Goal: Task Accomplishment & Management: Use online tool/utility

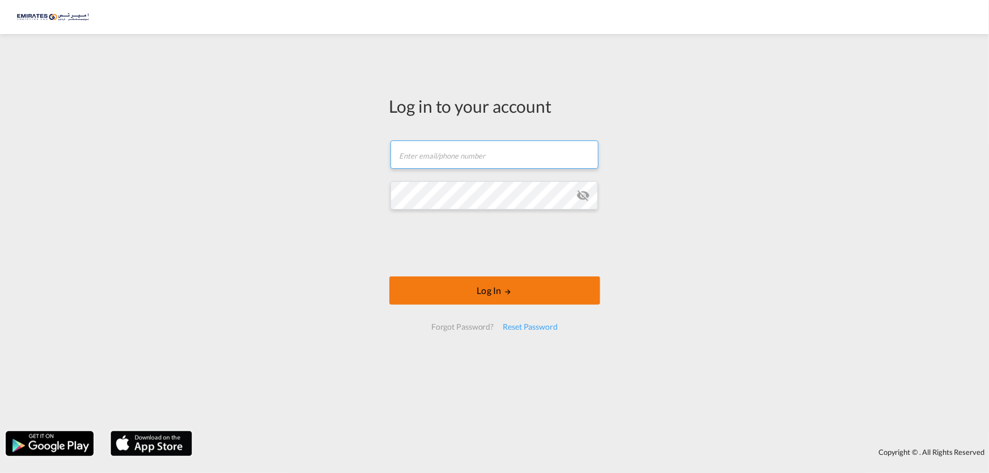
type input "[EMAIL_ADDRESS][MEDICAL_DATA][DOMAIN_NAME]"
click at [470, 292] on button "Log In" at bounding box center [494, 291] width 211 height 28
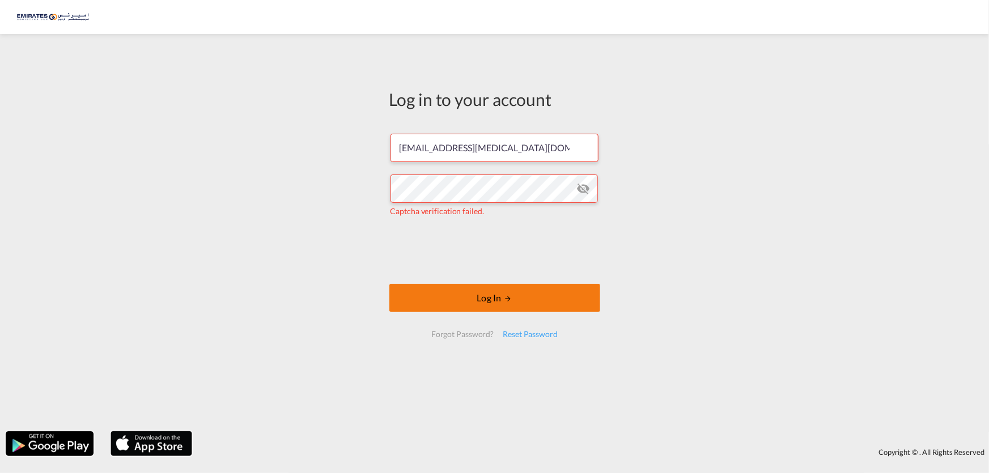
click at [476, 303] on button "Log In" at bounding box center [494, 298] width 211 height 28
